Goal: Transaction & Acquisition: Subscribe to service/newsletter

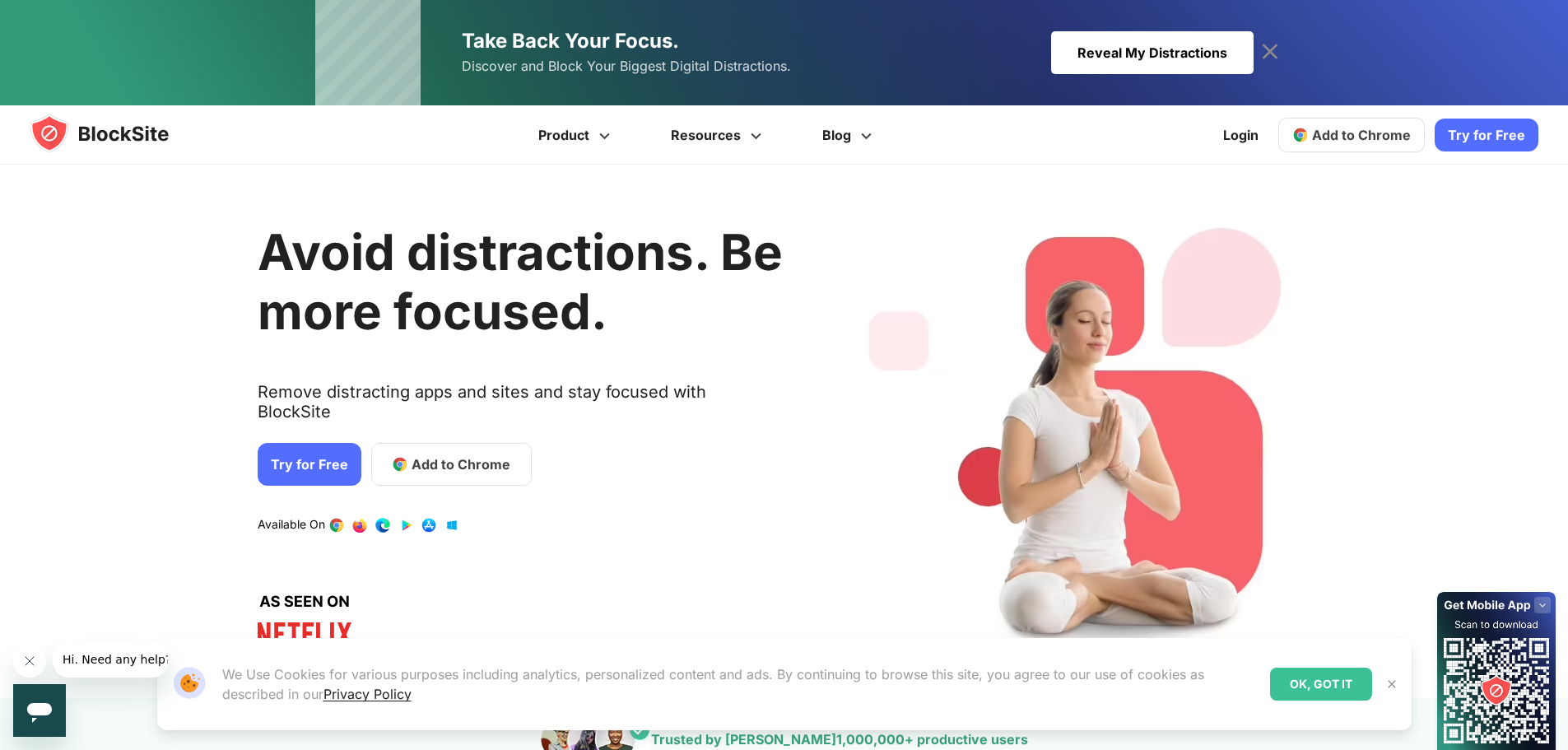
click at [299, 442] on link "Try for Free" at bounding box center [310, 464] width 104 height 43
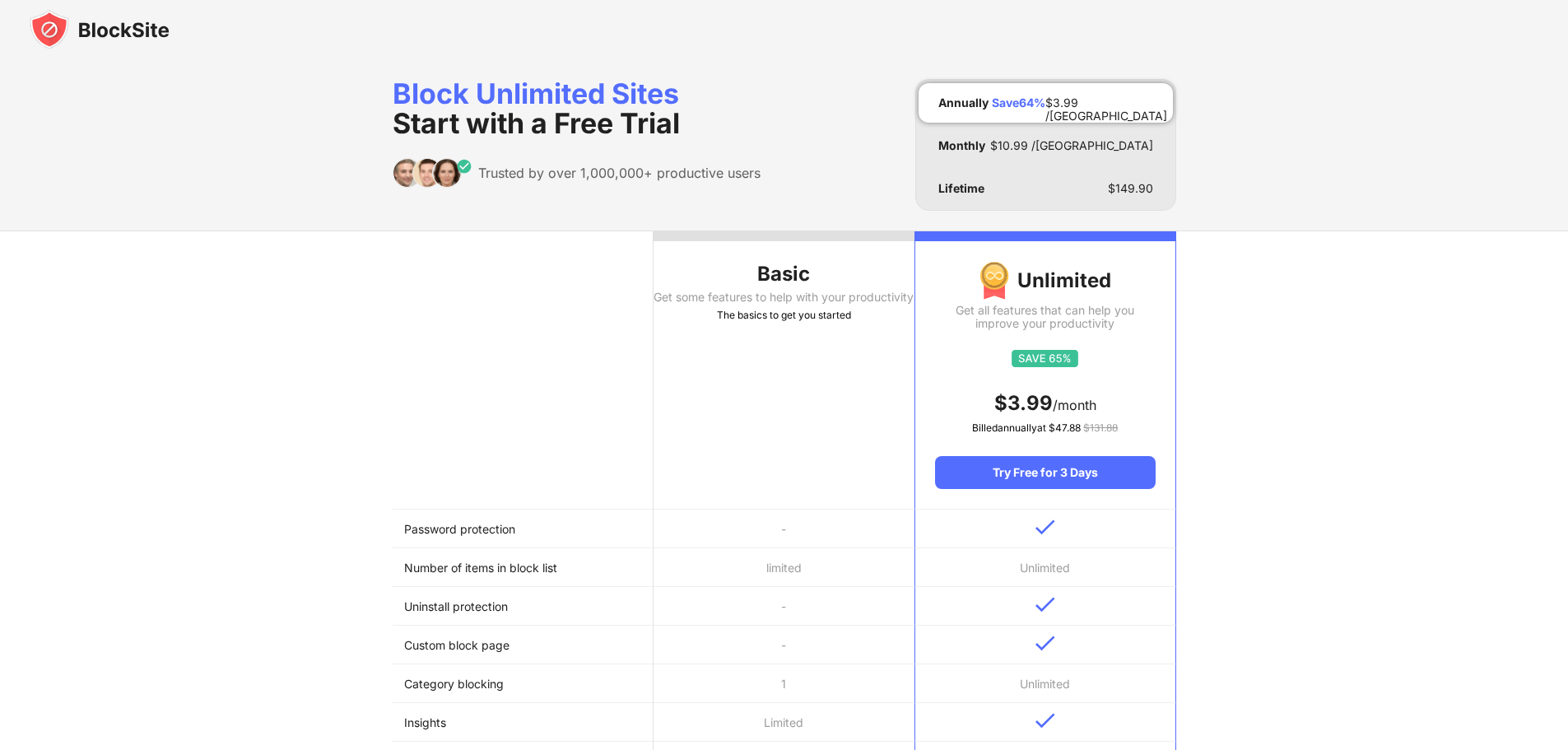
click at [784, 280] on div "Basic" at bounding box center [784, 273] width 261 height 27
click at [572, 128] on span "Start with a Free Trial" at bounding box center [536, 123] width 287 height 33
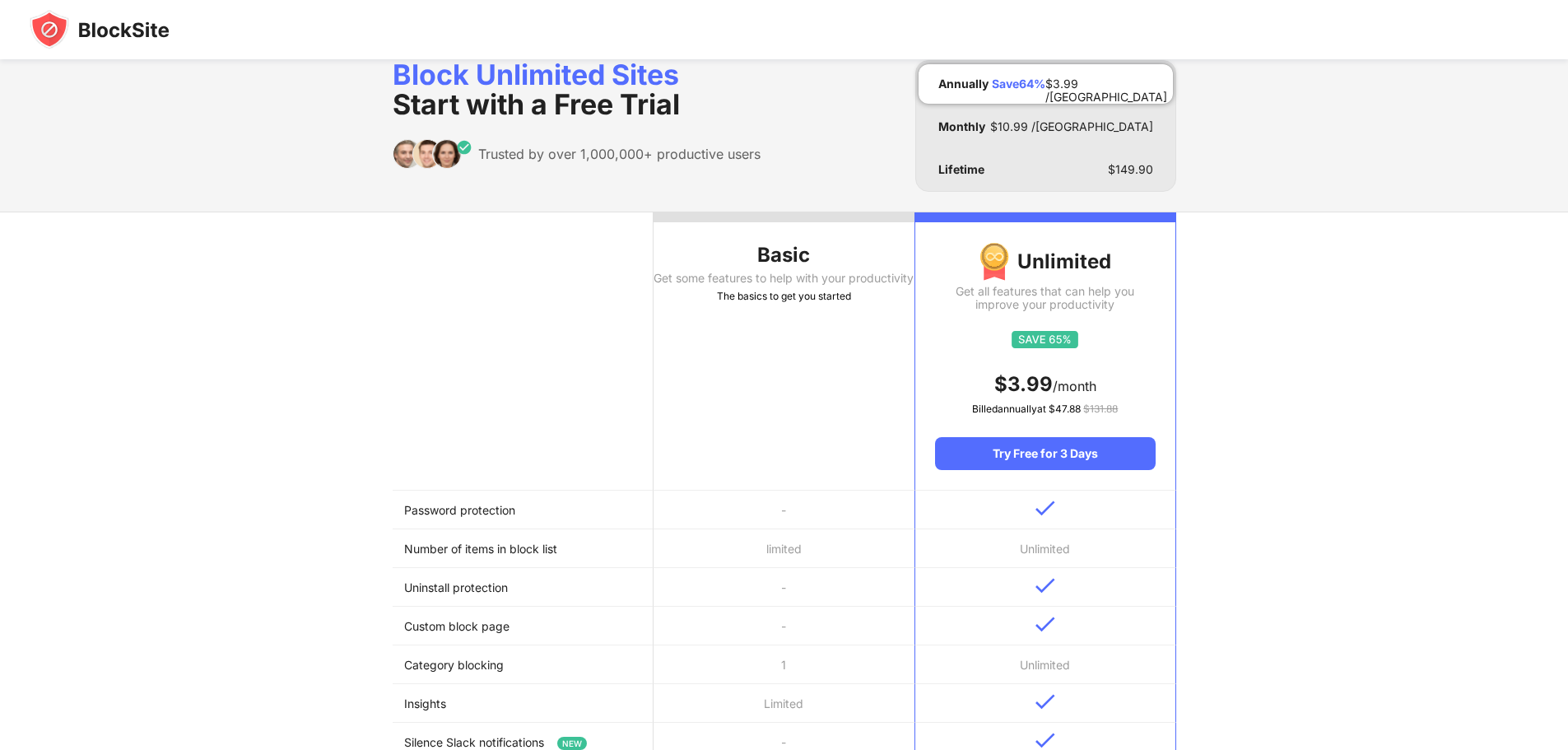
scroll to position [15, 0]
